Goal: Book appointment/travel/reservation

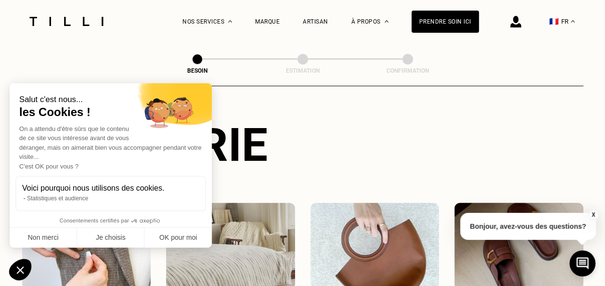
scroll to position [125, 0]
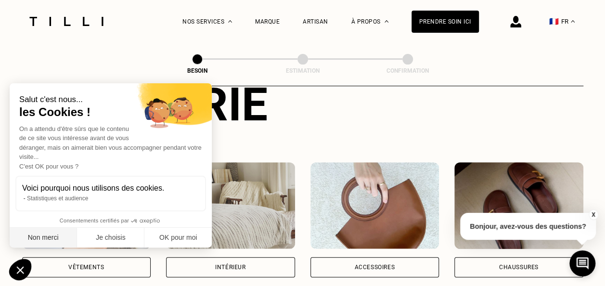
click at [53, 243] on button "Non merci" at bounding box center [43, 238] width 67 height 20
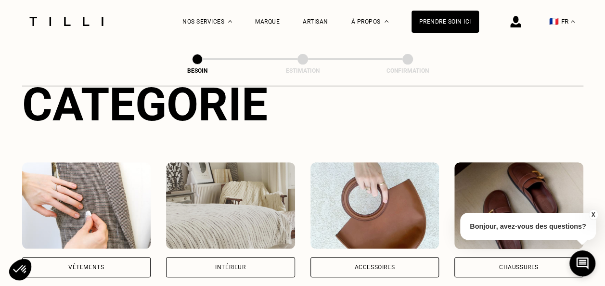
click at [108, 257] on div "Vêtements" at bounding box center [86, 267] width 129 height 20
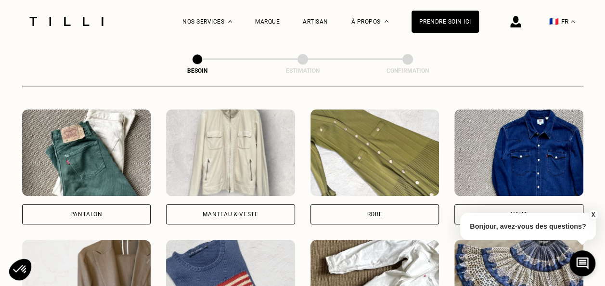
scroll to position [441, 0]
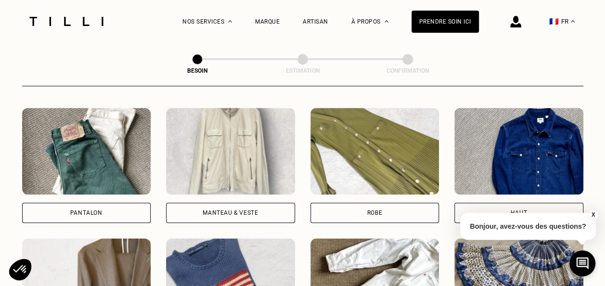
click at [68, 211] on div "Pantalon" at bounding box center [86, 213] width 129 height 20
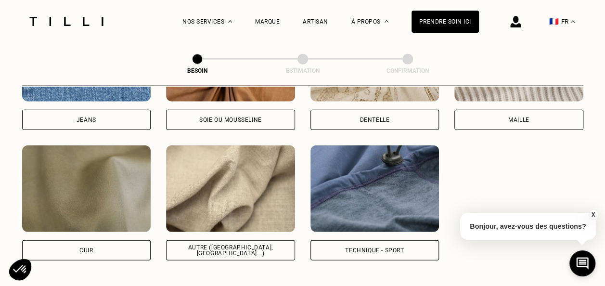
scroll to position [1128, 0]
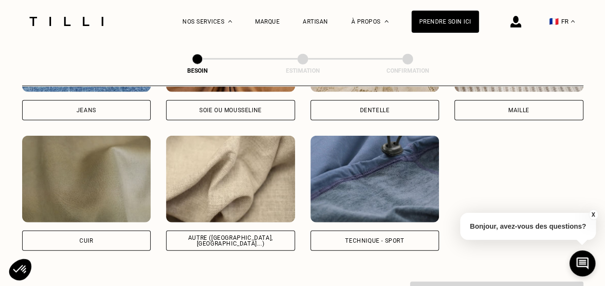
click at [94, 105] on div "Jeans" at bounding box center [86, 110] width 129 height 20
select select "FR"
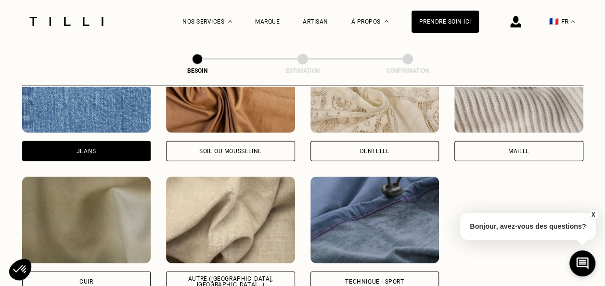
scroll to position [1104, 0]
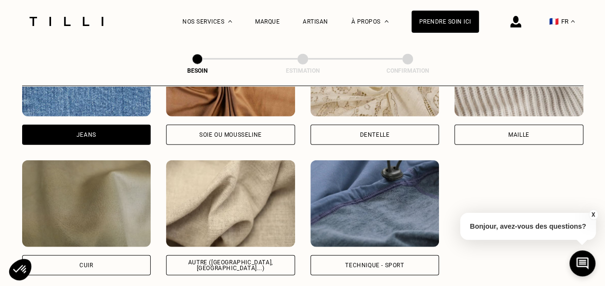
click at [255, 255] on div "Autre ([GEOGRAPHIC_DATA], [GEOGRAPHIC_DATA]...)" at bounding box center [230, 265] width 129 height 20
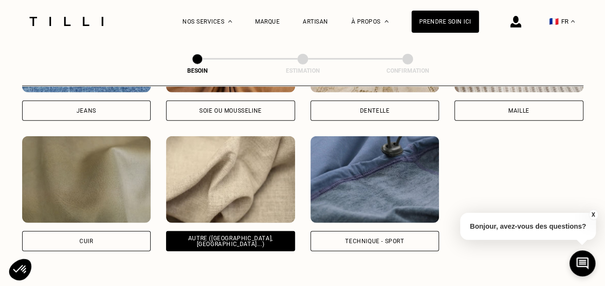
scroll to position [1106, 0]
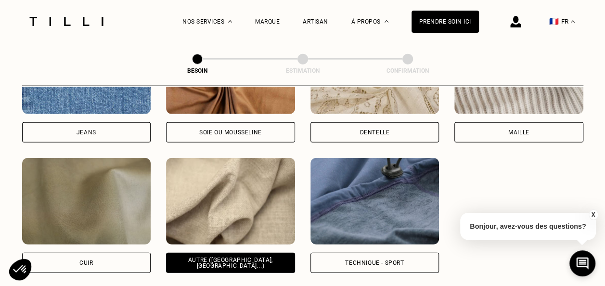
click at [140, 132] on div "Jeans" at bounding box center [86, 132] width 129 height 20
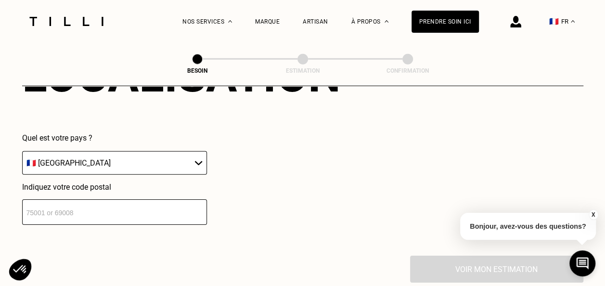
scroll to position [1403, 0]
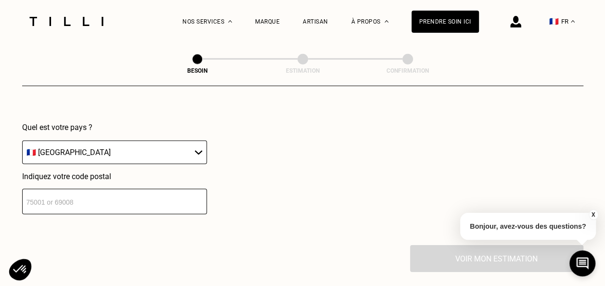
click at [46, 189] on input "number" at bounding box center [114, 202] width 185 height 26
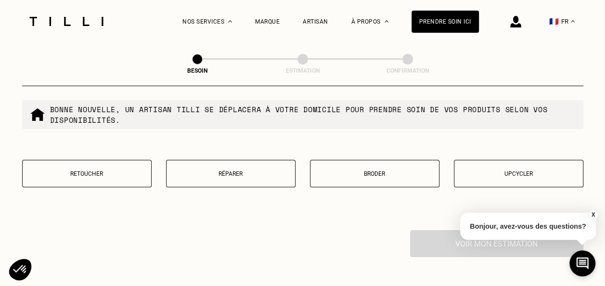
scroll to position [1666, 0]
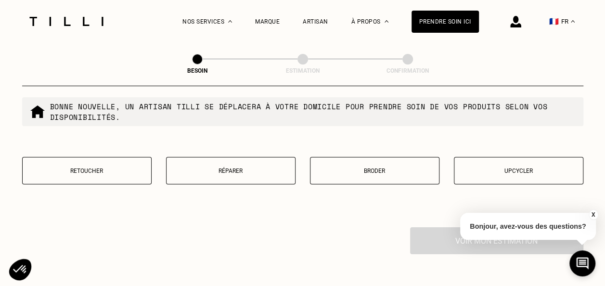
type input "69005"
click at [47, 157] on button "Retoucher" at bounding box center [87, 170] width 130 height 27
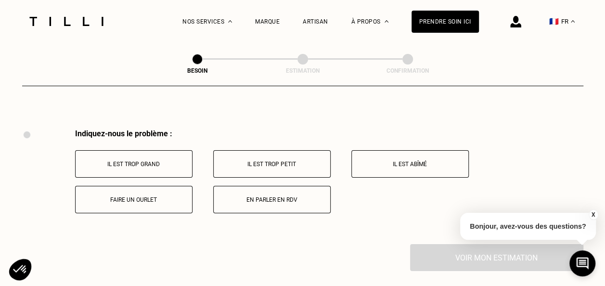
scroll to position [1780, 0]
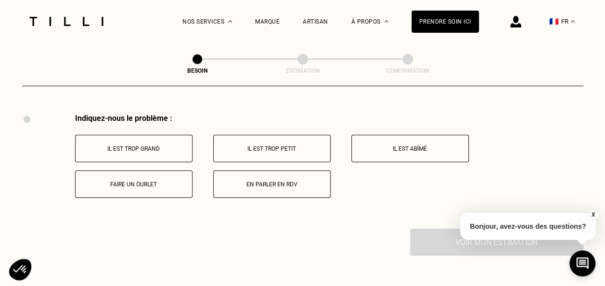
click at [162, 173] on button "Faire un ourlet" at bounding box center [134, 183] width 118 height 27
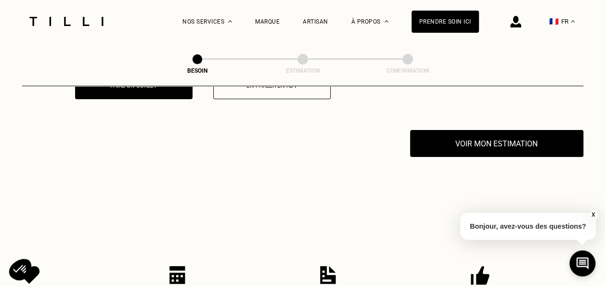
scroll to position [1895, 0]
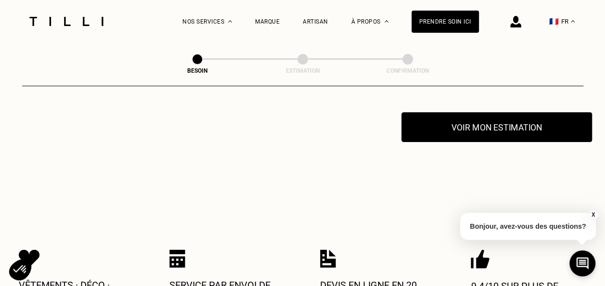
click at [513, 132] on button "Voir mon estimation" at bounding box center [497, 127] width 191 height 30
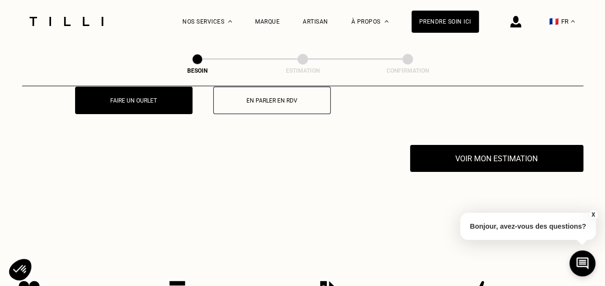
scroll to position [1823, 0]
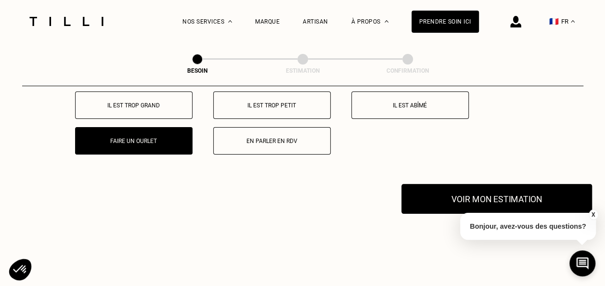
click at [515, 197] on button "Voir mon estimation" at bounding box center [497, 199] width 191 height 30
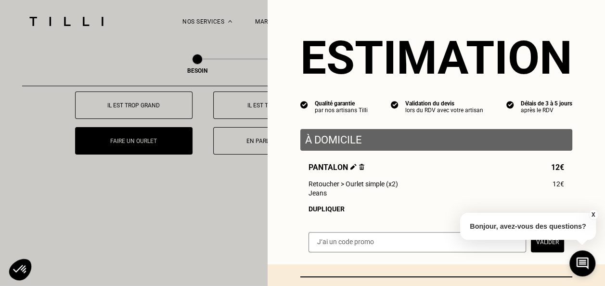
click at [594, 213] on button "X" at bounding box center [594, 215] width 10 height 11
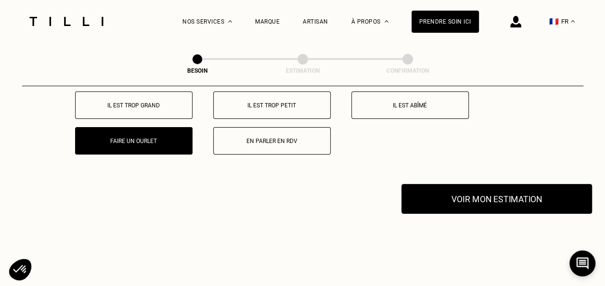
click at [550, 198] on button "Voir mon estimation" at bounding box center [497, 199] width 191 height 30
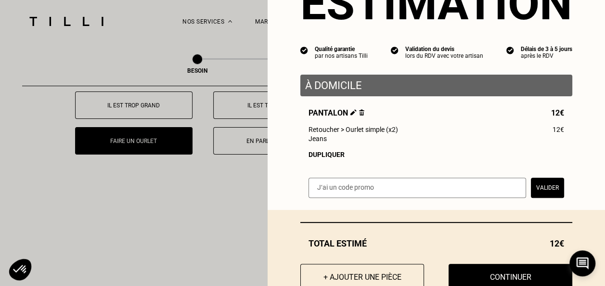
scroll to position [87, 0]
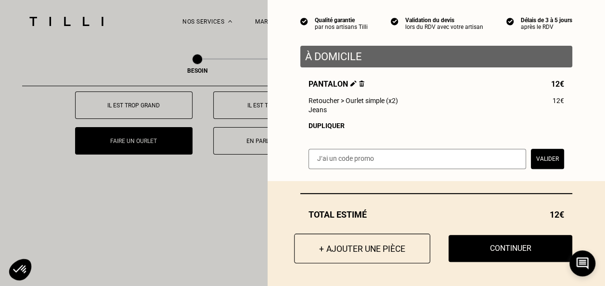
click at [359, 251] on button "+ Ajouter une pièce" at bounding box center [362, 249] width 136 height 30
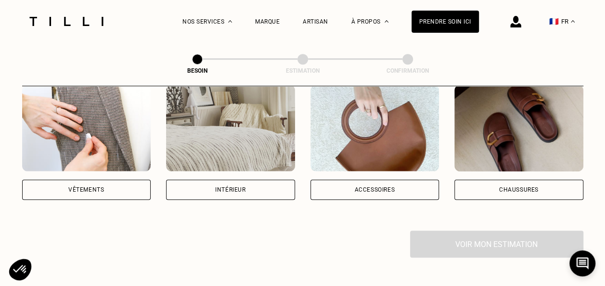
scroll to position [269, 0]
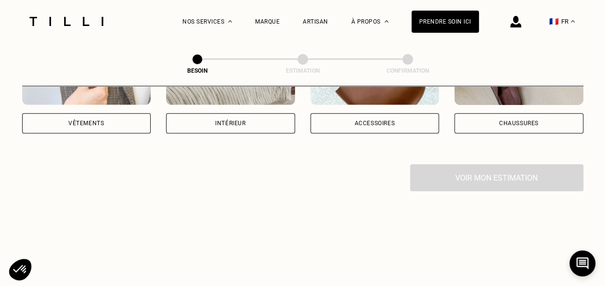
click at [133, 113] on div "Vêtements" at bounding box center [86, 123] width 129 height 20
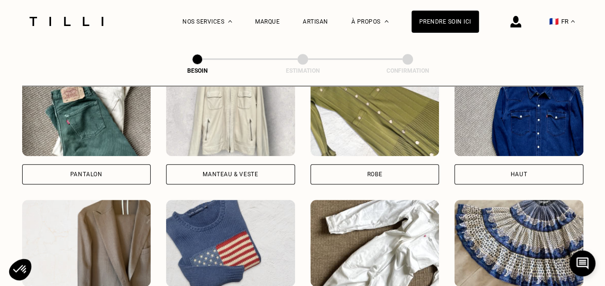
scroll to position [494, 0]
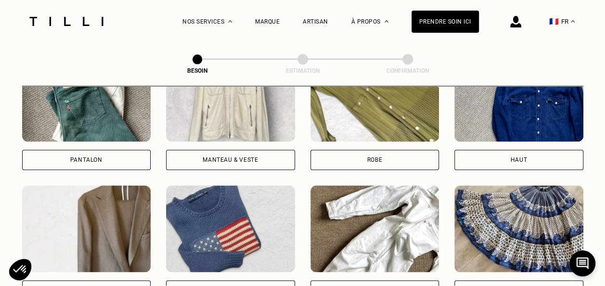
click at [125, 150] on div "Pantalon" at bounding box center [86, 160] width 129 height 20
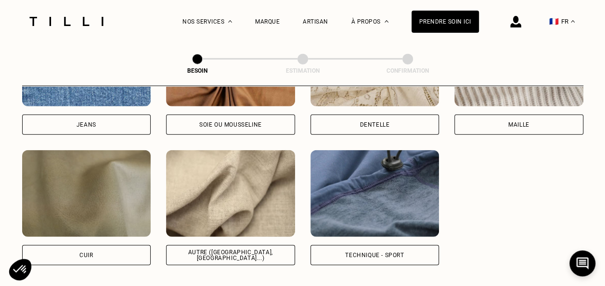
scroll to position [1133, 0]
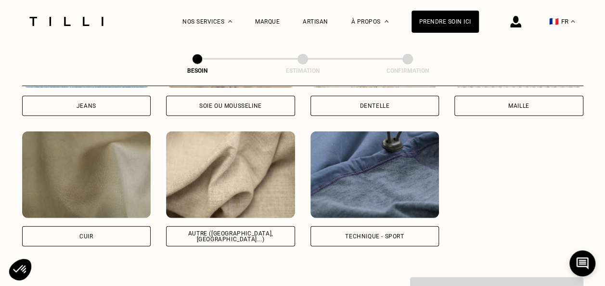
click at [231, 226] on div "Autre ([GEOGRAPHIC_DATA], [GEOGRAPHIC_DATA]...)" at bounding box center [230, 236] width 129 height 20
select select "FR"
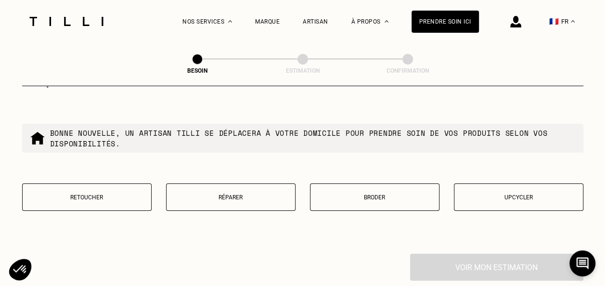
scroll to position [1678, 0]
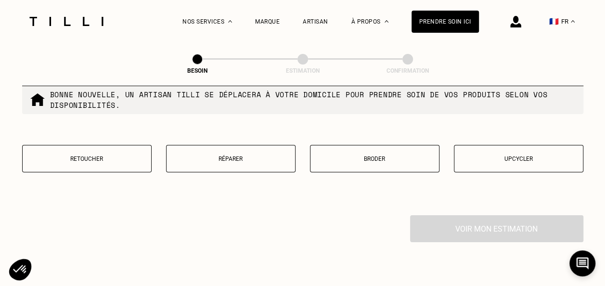
drag, startPoint x: 80, startPoint y: 149, endPoint x: 88, endPoint y: 156, distance: 10.2
click at [80, 156] on p "Retoucher" at bounding box center [86, 159] width 119 height 7
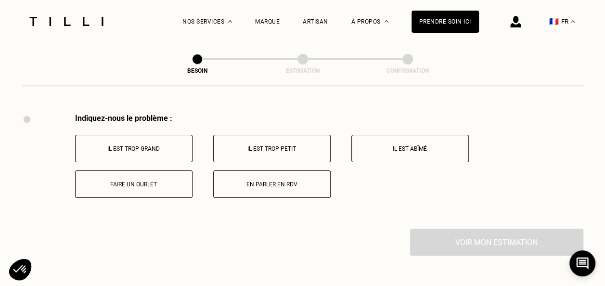
click at [142, 185] on button "Faire un ourlet" at bounding box center [134, 183] width 118 height 27
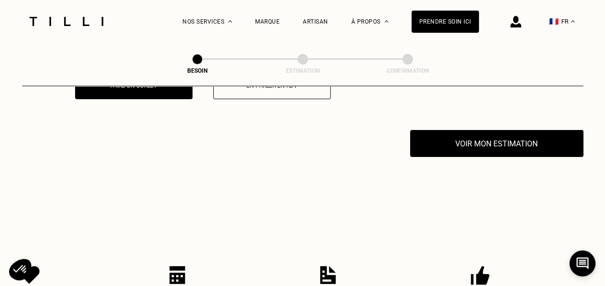
scroll to position [1895, 0]
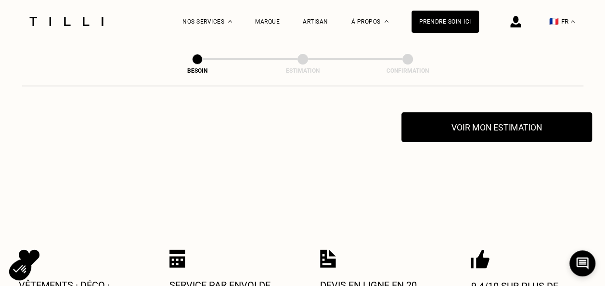
click at [520, 127] on button "Voir mon estimation" at bounding box center [497, 127] width 191 height 30
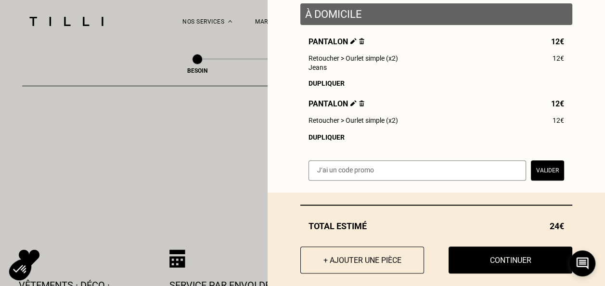
scroll to position [136, 0]
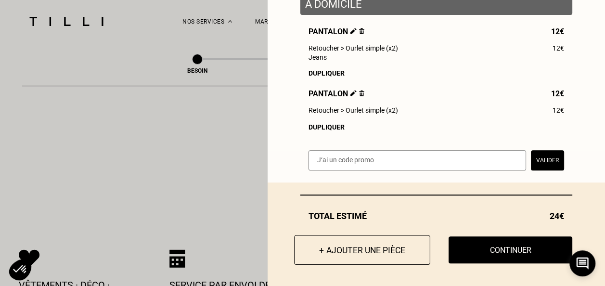
click at [348, 258] on button "+ Ajouter une pièce" at bounding box center [362, 250] width 136 height 30
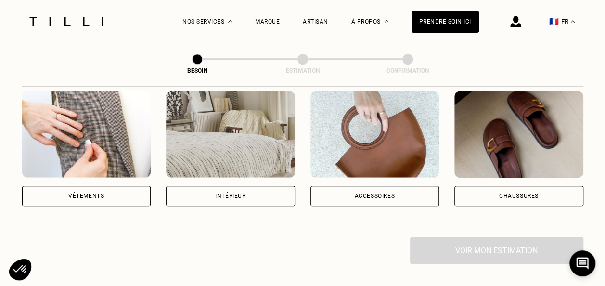
scroll to position [221, 0]
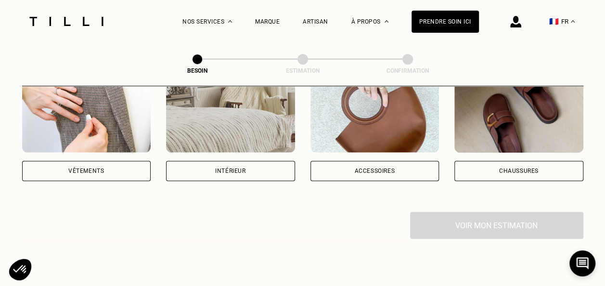
click at [92, 161] on div "Vêtements" at bounding box center [86, 171] width 129 height 20
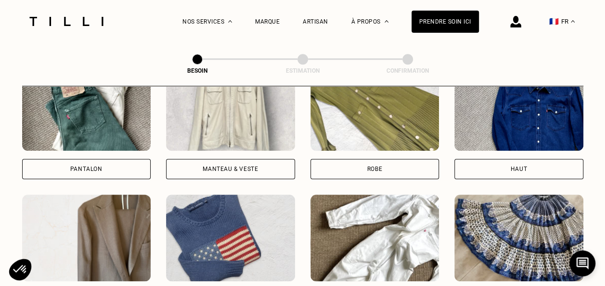
scroll to position [509, 0]
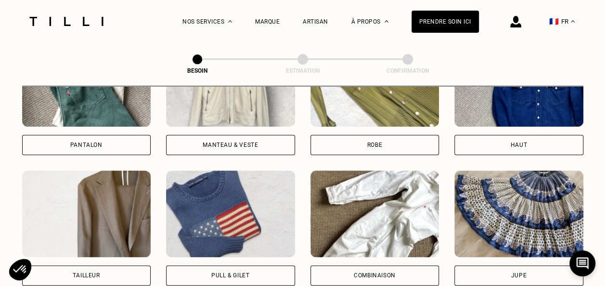
click at [94, 135] on div "Pantalon" at bounding box center [86, 145] width 129 height 20
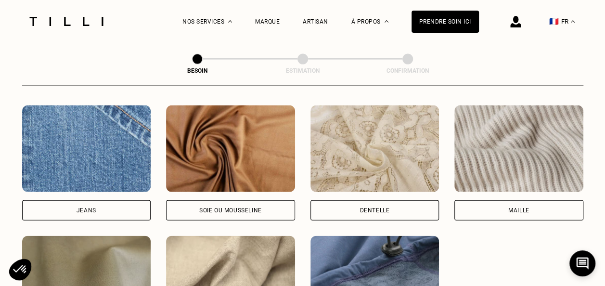
scroll to position [1031, 0]
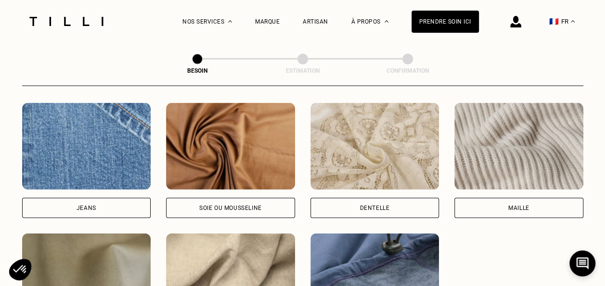
click at [118, 198] on div "Jeans" at bounding box center [86, 208] width 129 height 20
select select "FR"
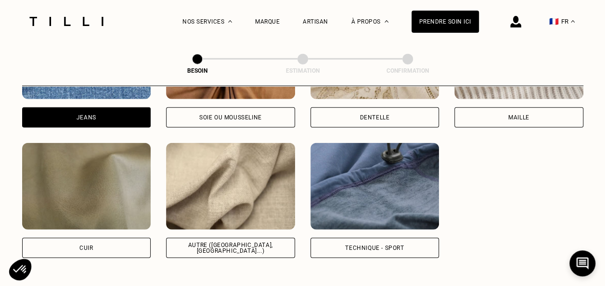
scroll to position [1091, 0]
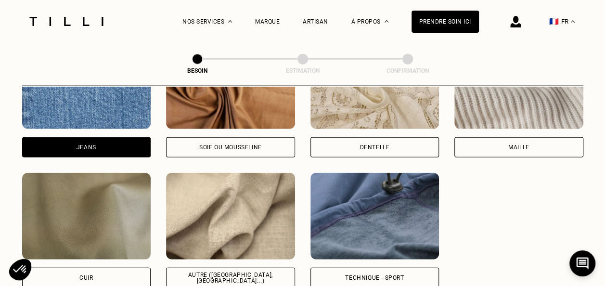
click at [122, 140] on div "Jeans" at bounding box center [86, 147] width 129 height 20
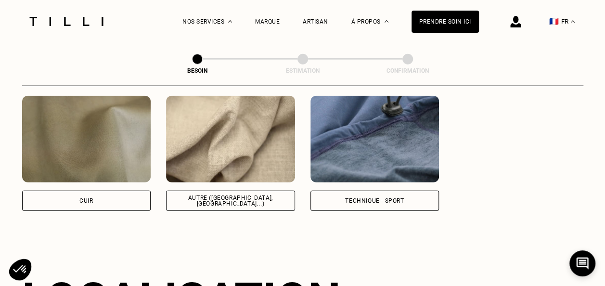
scroll to position [1163, 0]
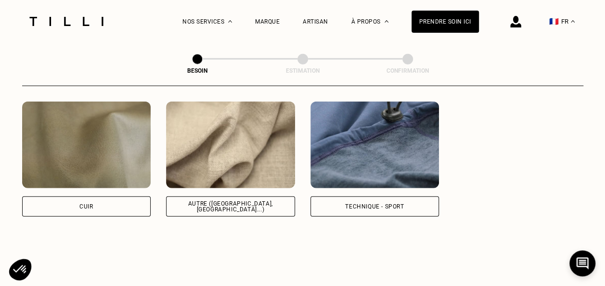
click at [236, 201] on div "Autre ([GEOGRAPHIC_DATA], [GEOGRAPHIC_DATA]...)" at bounding box center [230, 207] width 113 height 12
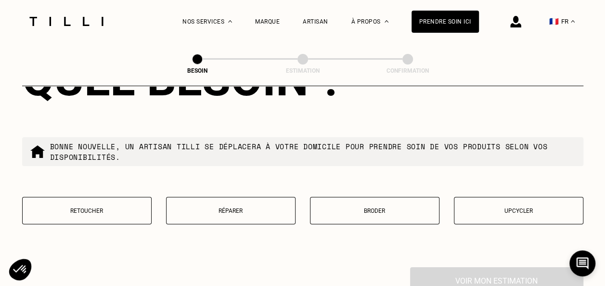
scroll to position [1653, 0]
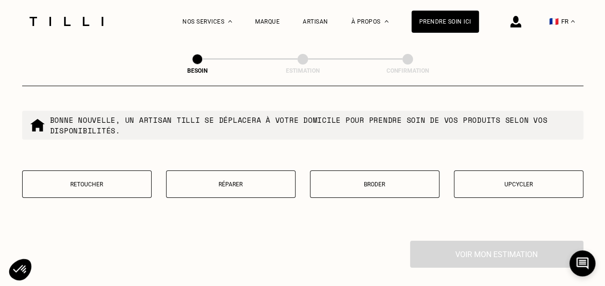
click at [86, 181] on p "Retoucher" at bounding box center [86, 184] width 119 height 7
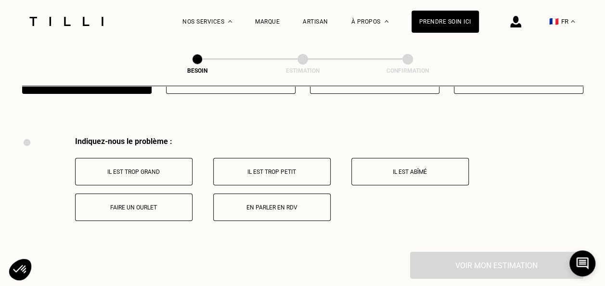
scroll to position [1780, 0]
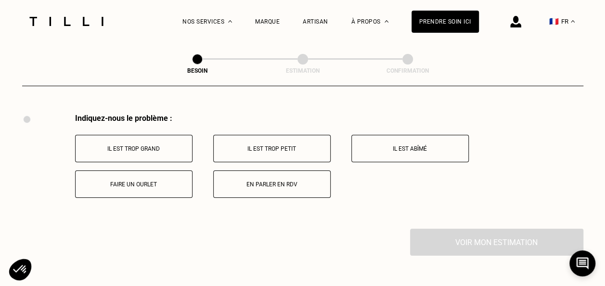
click at [141, 181] on p "Faire un ourlet" at bounding box center [133, 184] width 107 height 7
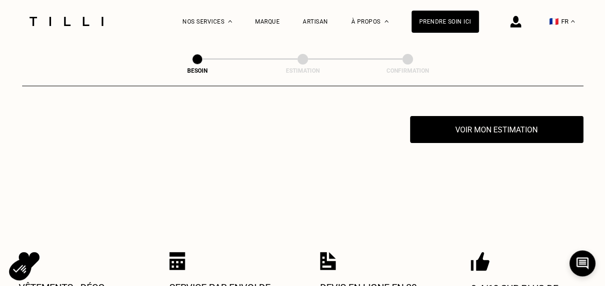
scroll to position [1895, 0]
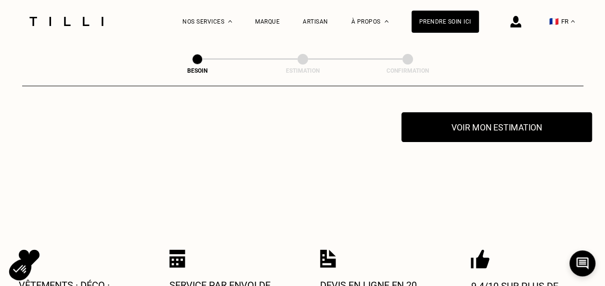
click at [472, 126] on button "Voir mon estimation" at bounding box center [497, 127] width 191 height 30
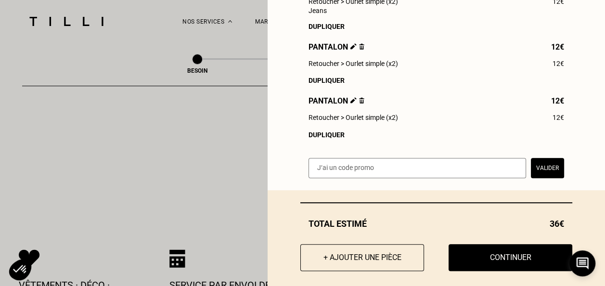
scroll to position [197, 0]
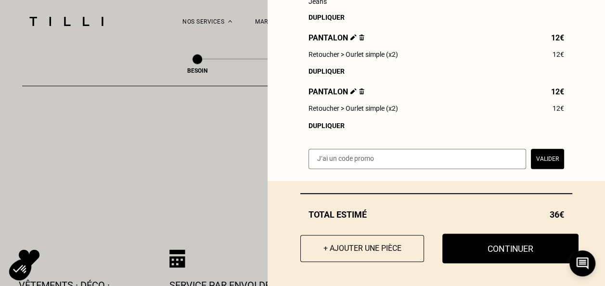
click at [506, 255] on button "Continuer" at bounding box center [511, 249] width 136 height 30
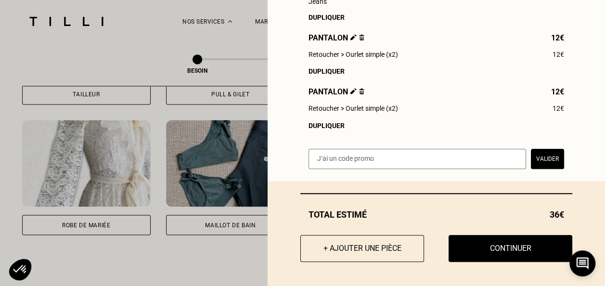
scroll to position [170, 0]
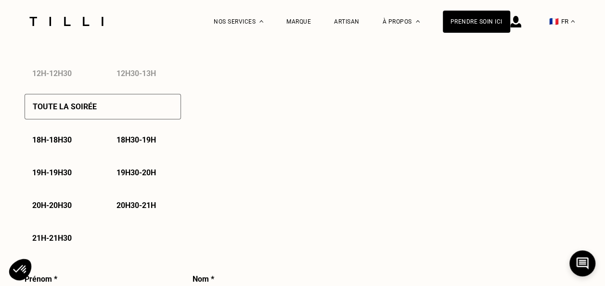
select select "FR"
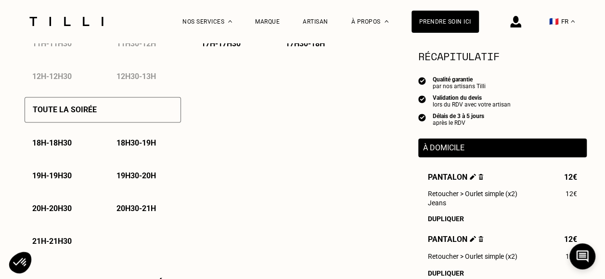
scroll to position [655, 0]
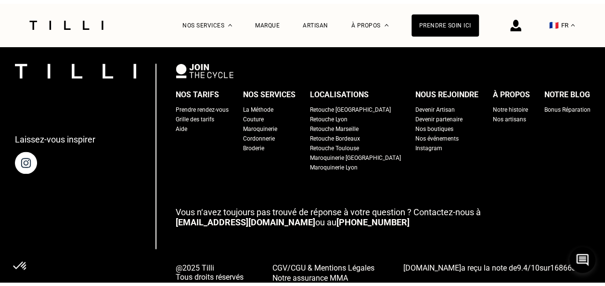
scroll to position [690, 0]
